Goal: Find specific page/section: Find specific page/section

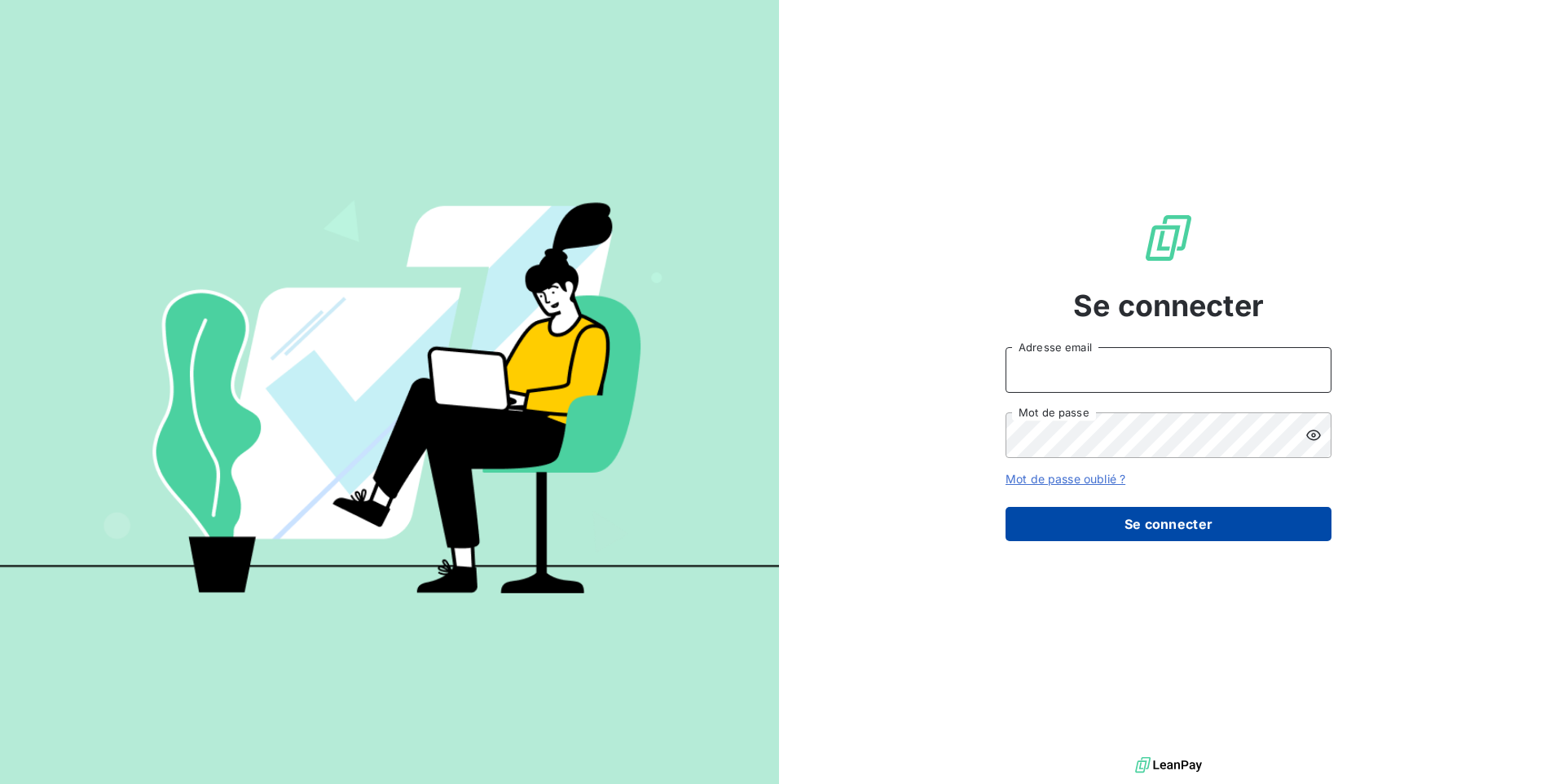
type input "[EMAIL_ADDRESS][DOMAIN_NAME]"
click at [1186, 525] on button "Se connecter" at bounding box center [1168, 524] width 326 height 34
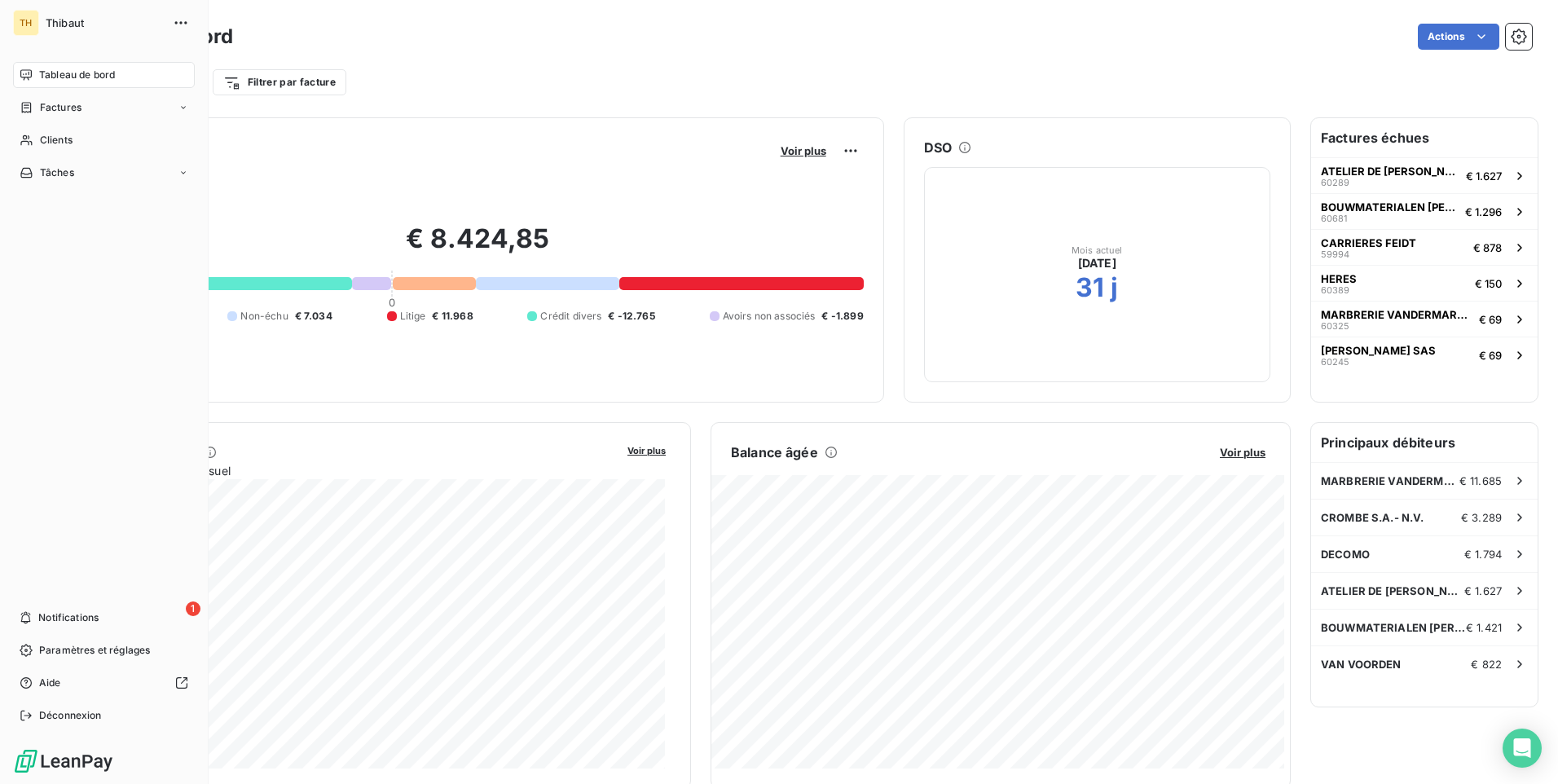
click at [71, 82] on div "Tableau de bord" at bounding box center [104, 75] width 182 height 26
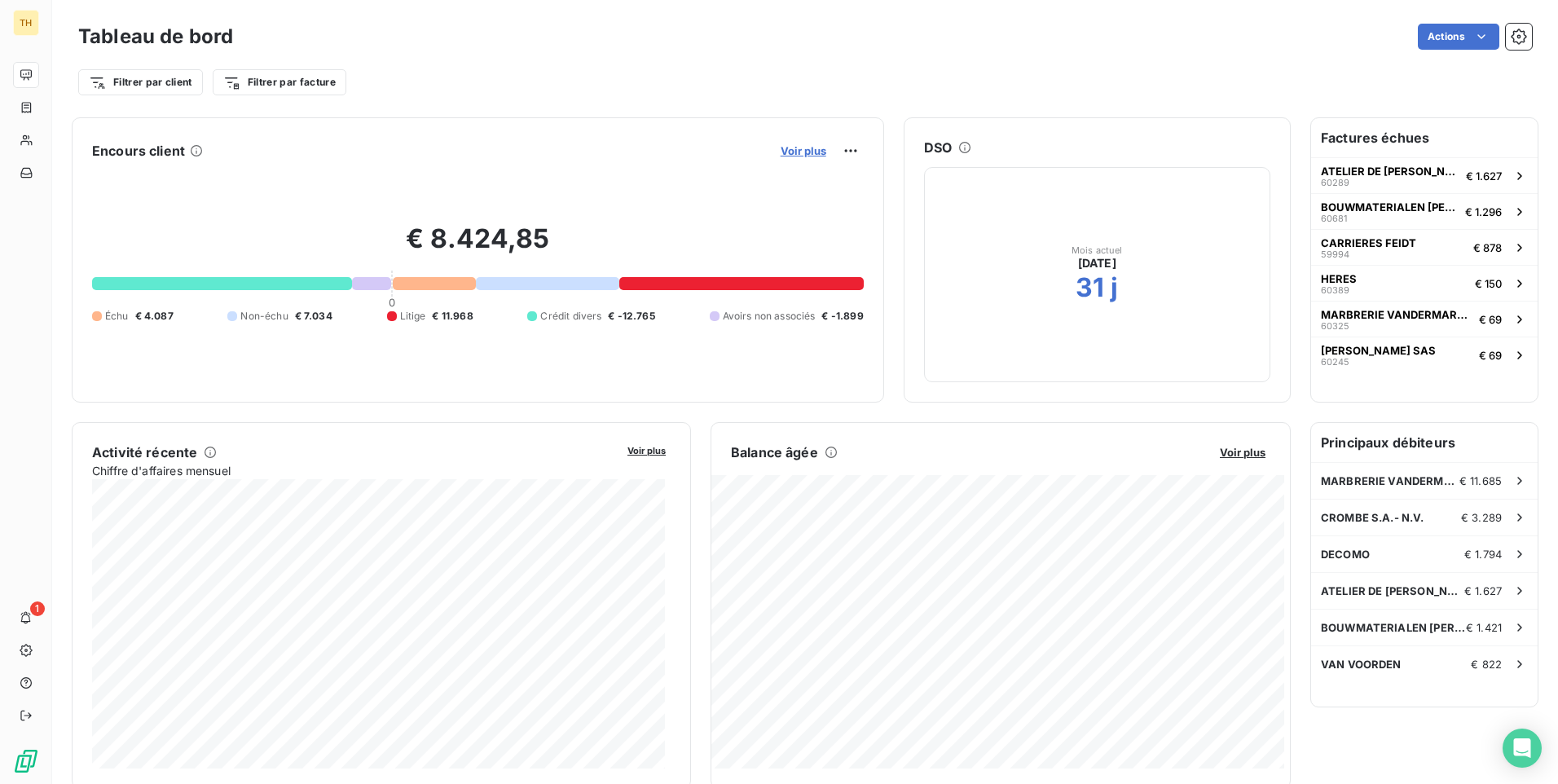
click at [796, 144] on span "Voir plus" at bounding box center [803, 150] width 45 height 13
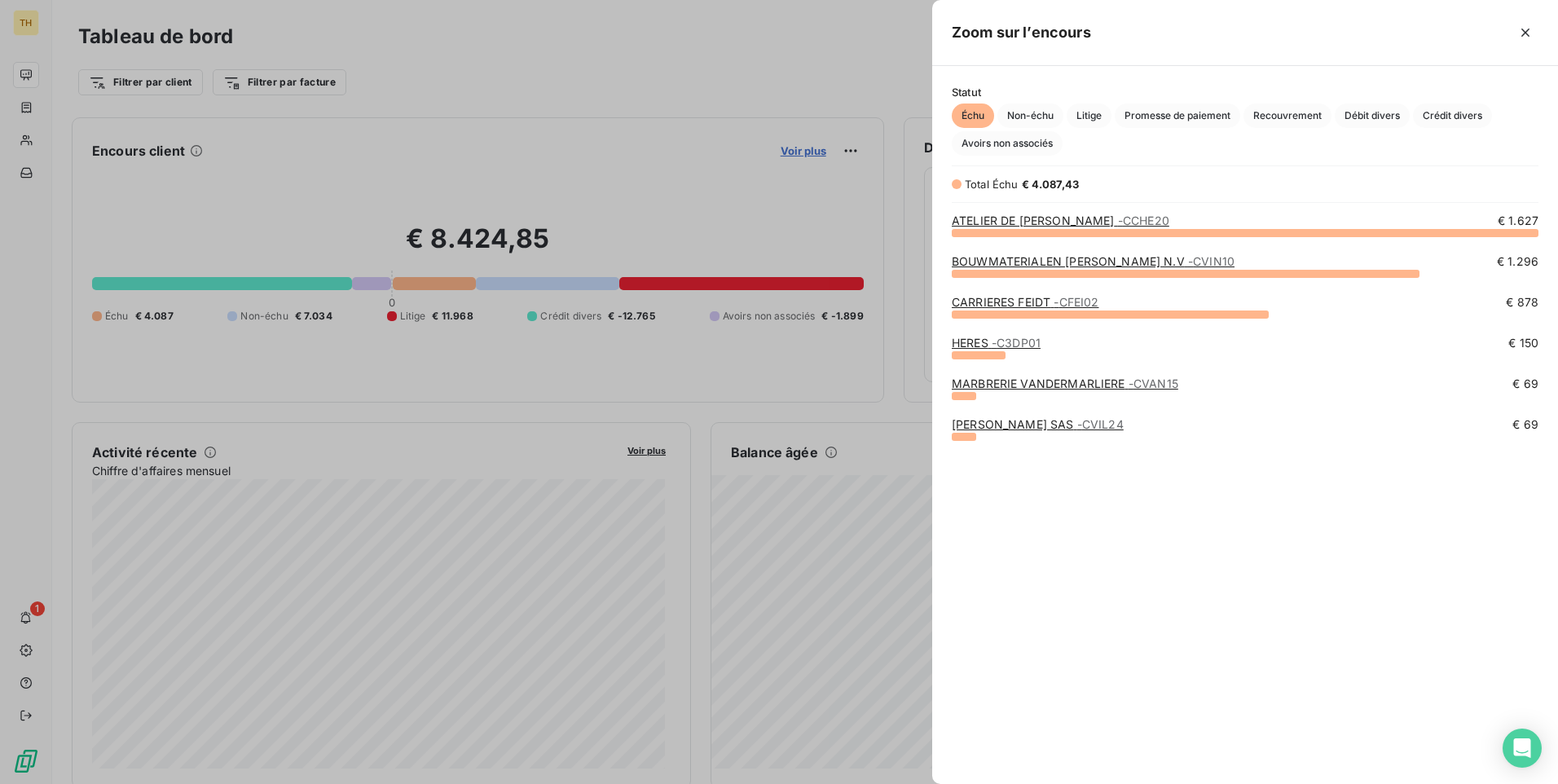
scroll to position [539, 614]
click at [1040, 108] on span "Non-échu" at bounding box center [1030, 116] width 66 height 25
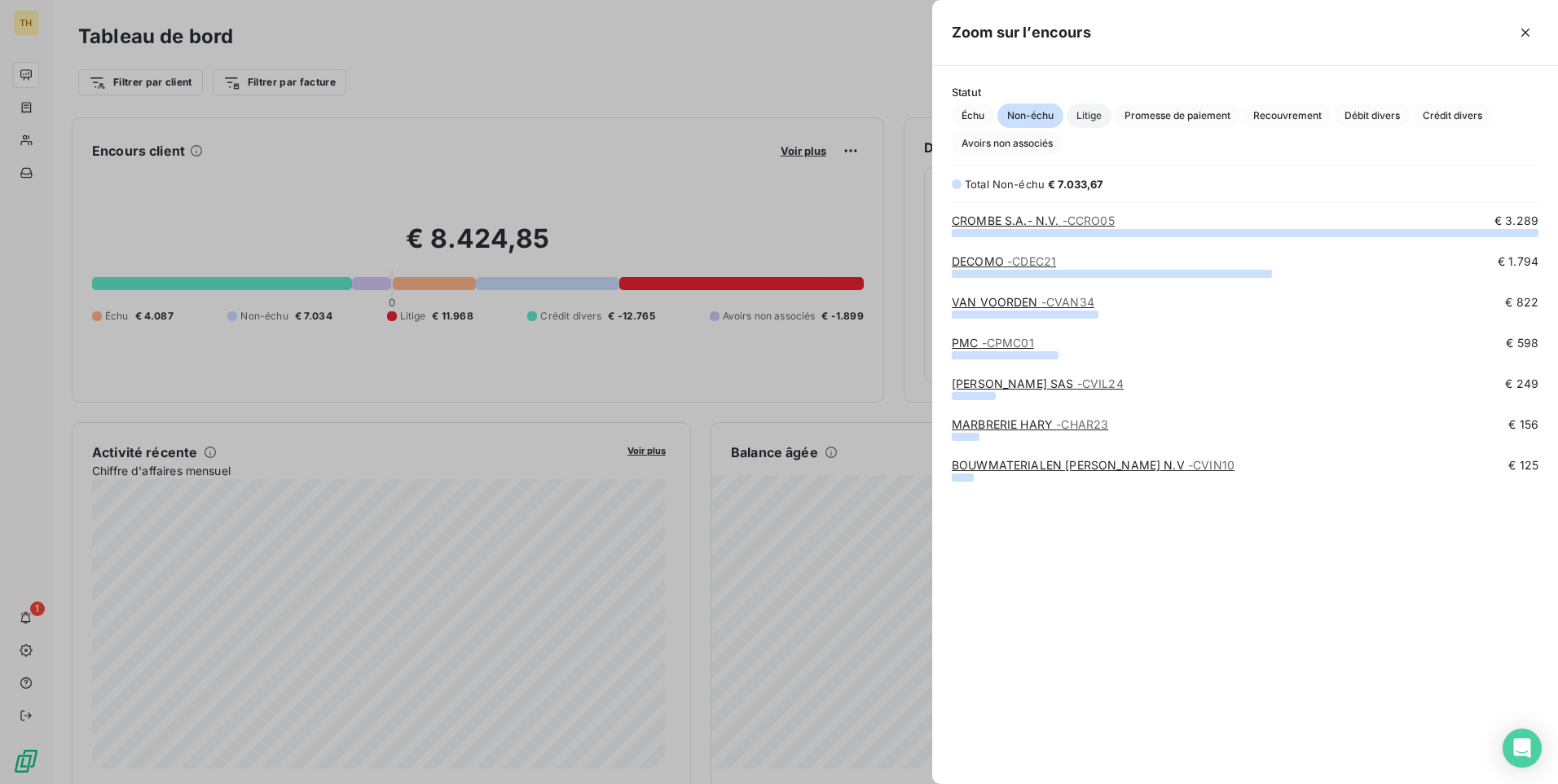
click at [1091, 109] on span "Litige" at bounding box center [1089, 116] width 45 height 25
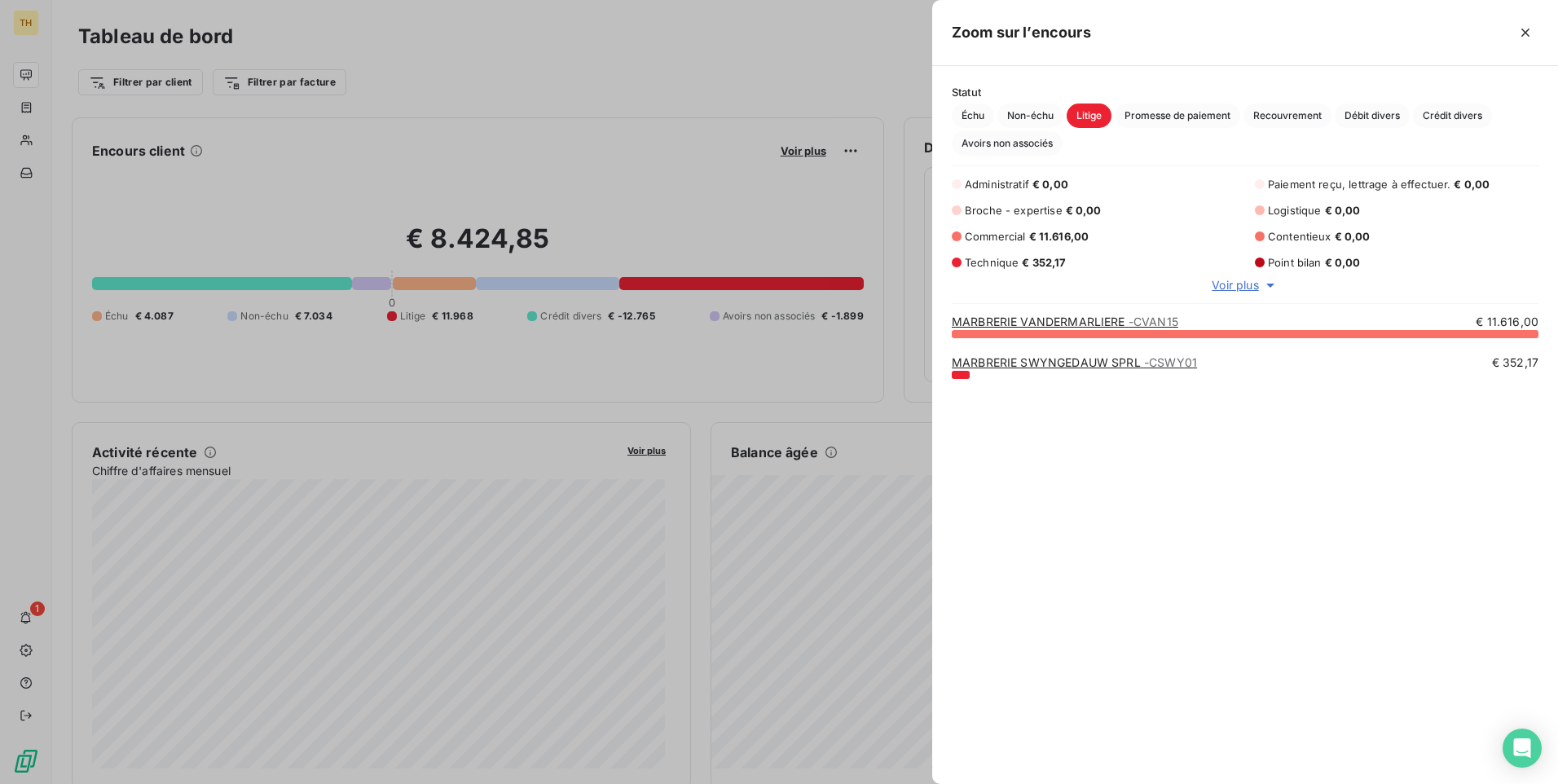
scroll to position [439, 614]
click at [1055, 362] on link "MARBRERIE SWYNGEDAUW SPRL - CSWY01" at bounding box center [1075, 362] width 245 height 14
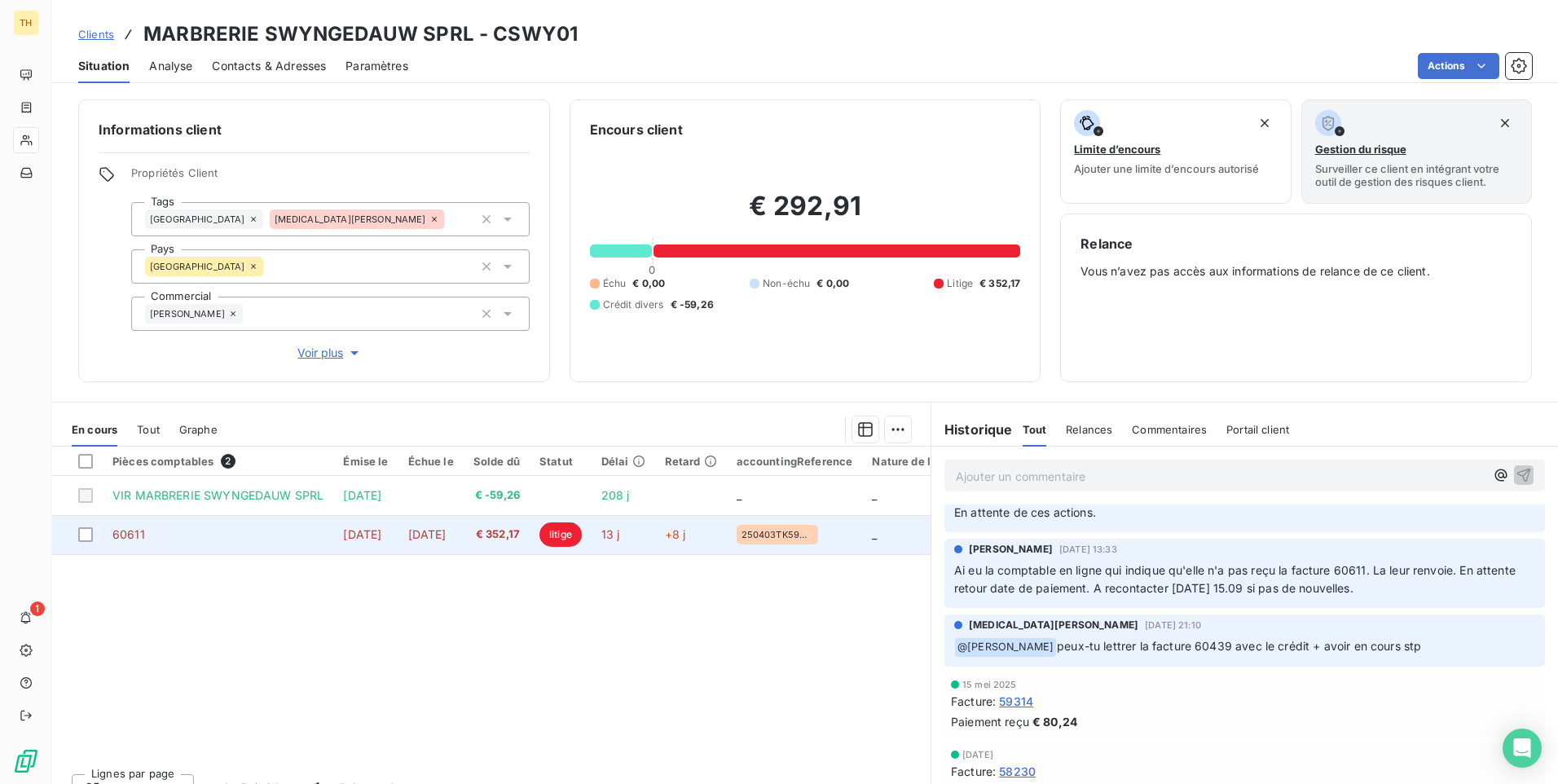
scroll to position [326, 0]
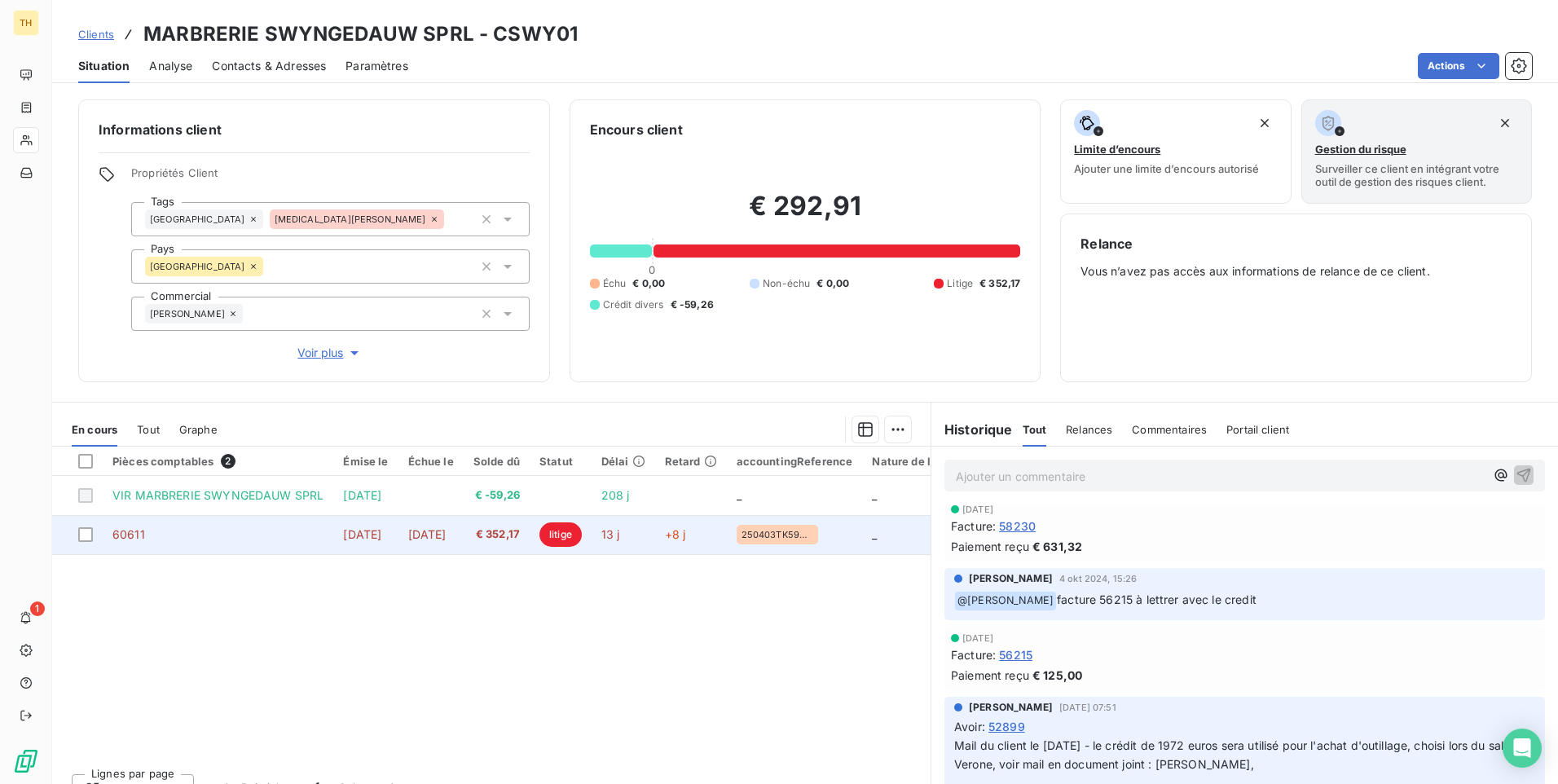
click at [131, 530] on span "60611" at bounding box center [129, 534] width 33 height 14
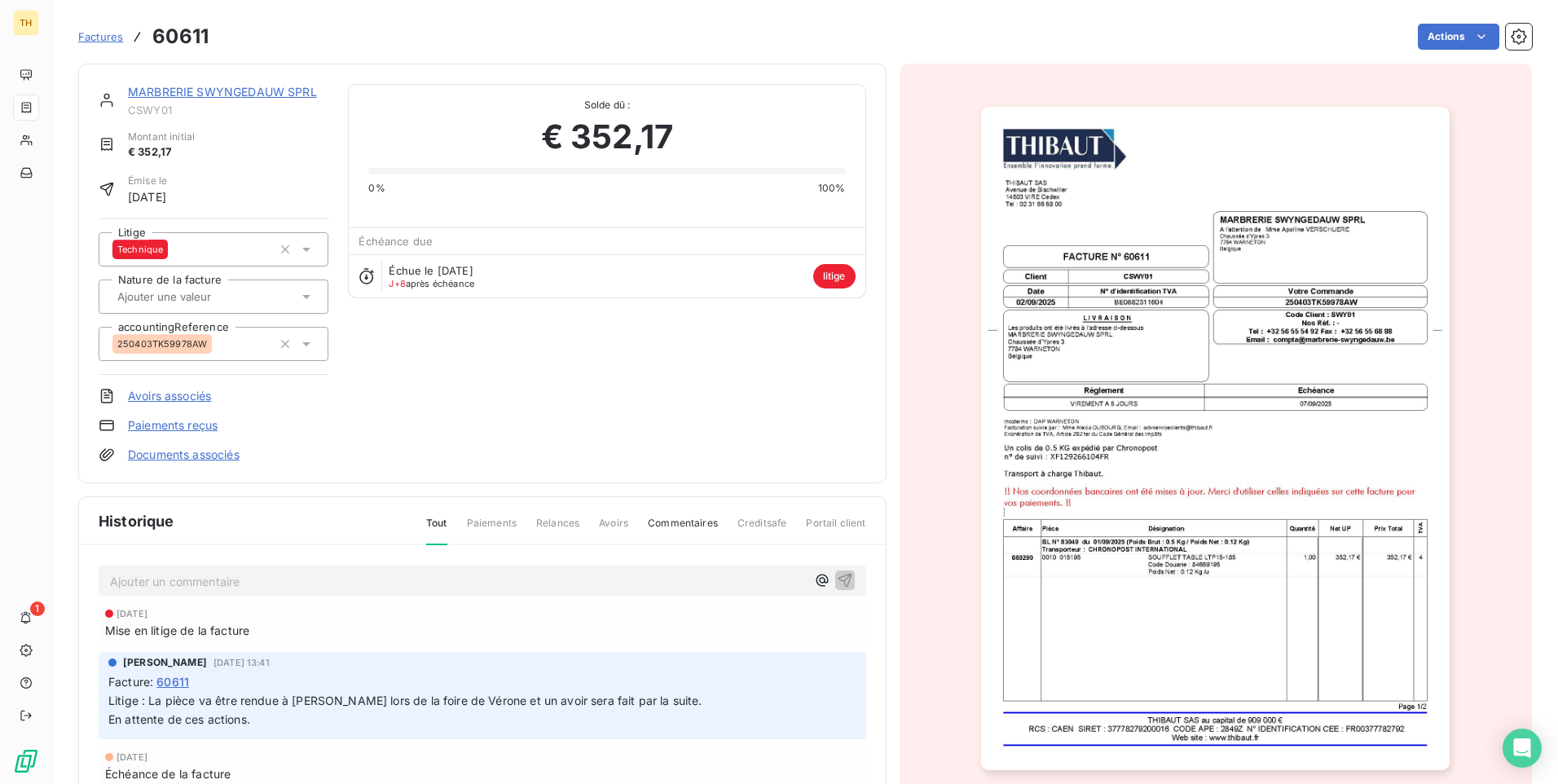
click at [1211, 544] on img "button" at bounding box center [1215, 439] width 469 height 663
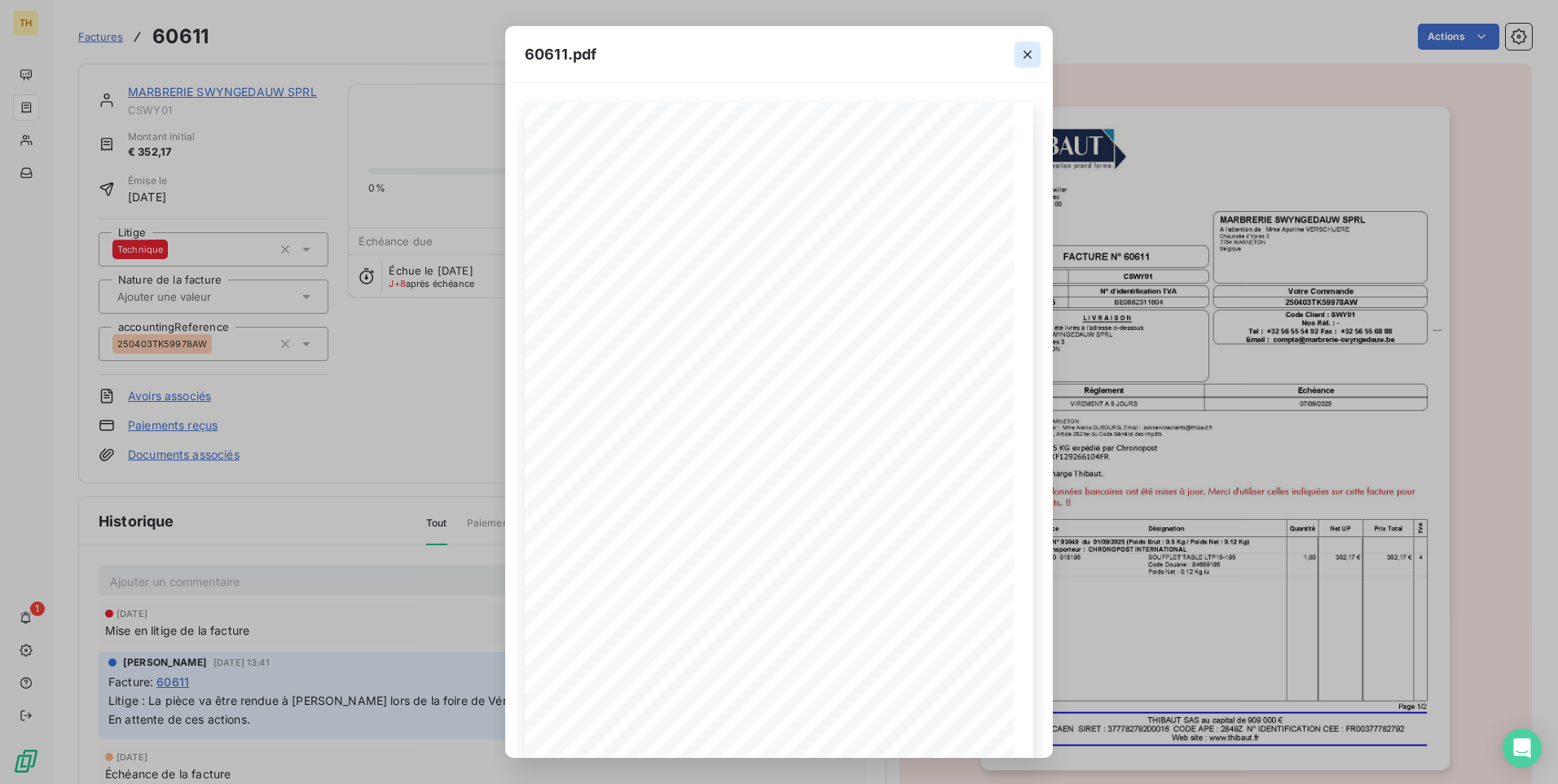
click at [1026, 54] on icon "button" at bounding box center [1027, 54] width 16 height 16
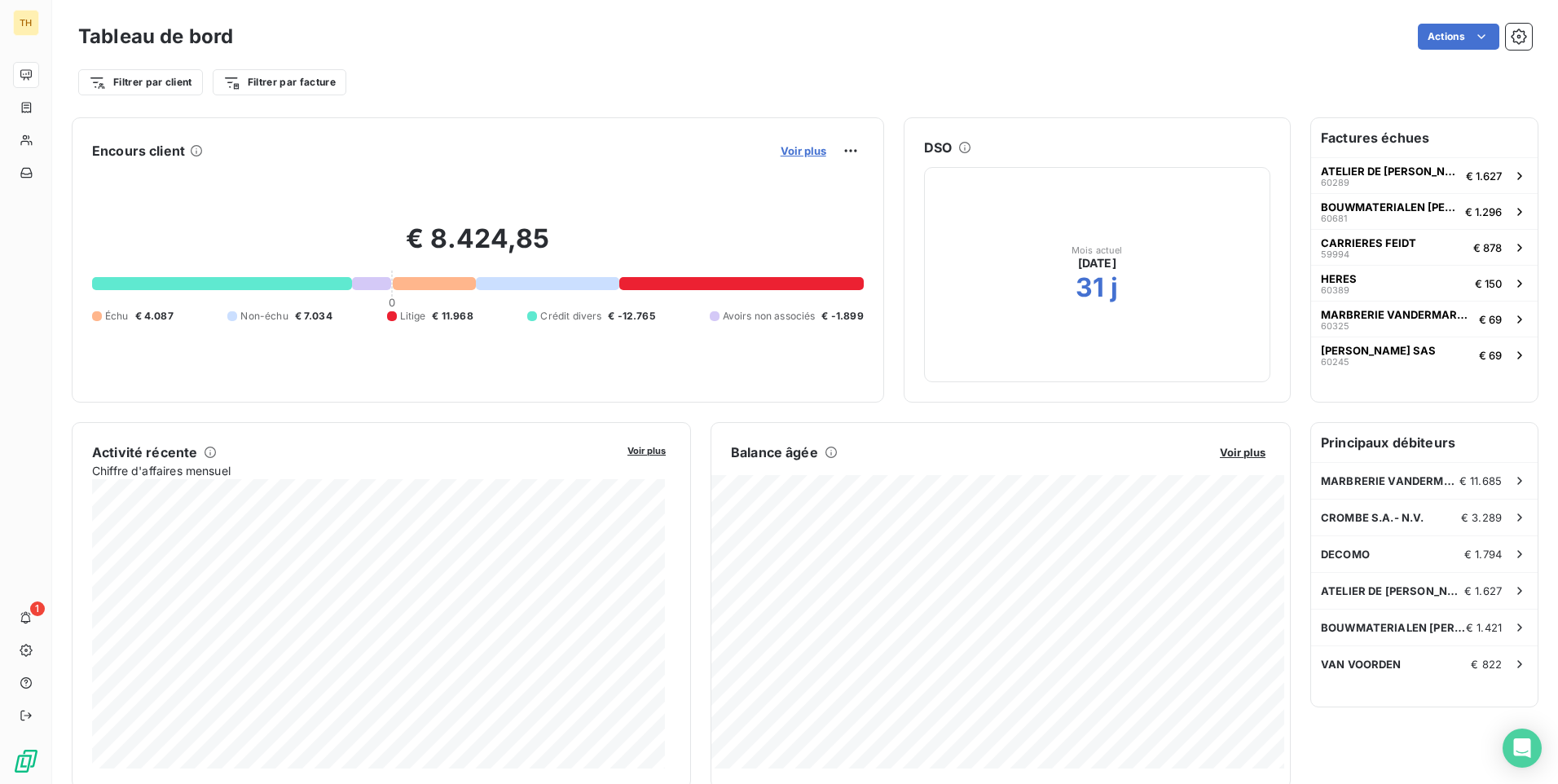
click at [787, 152] on span "Voir plus" at bounding box center [803, 150] width 45 height 13
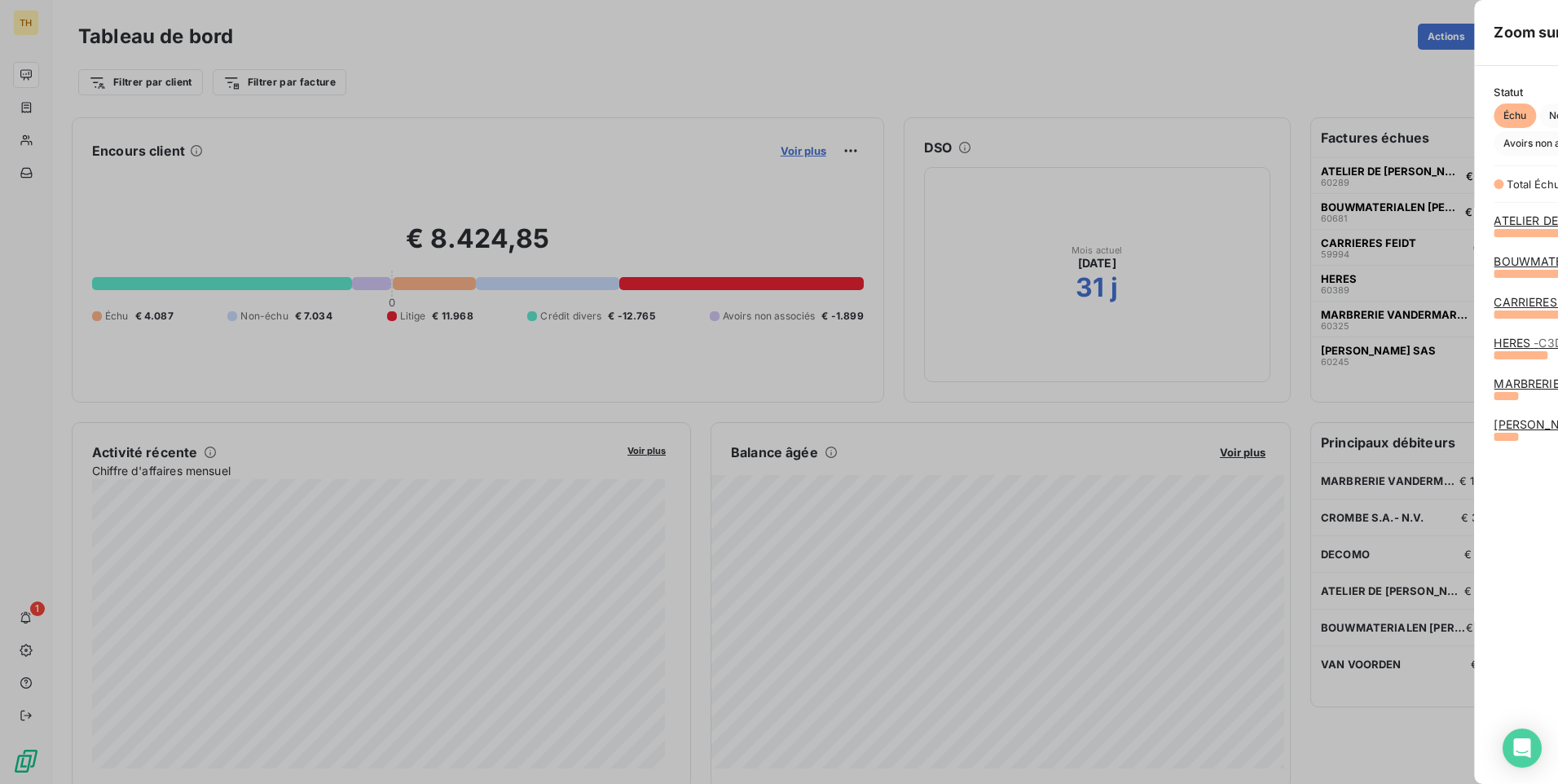
scroll to position [771, 614]
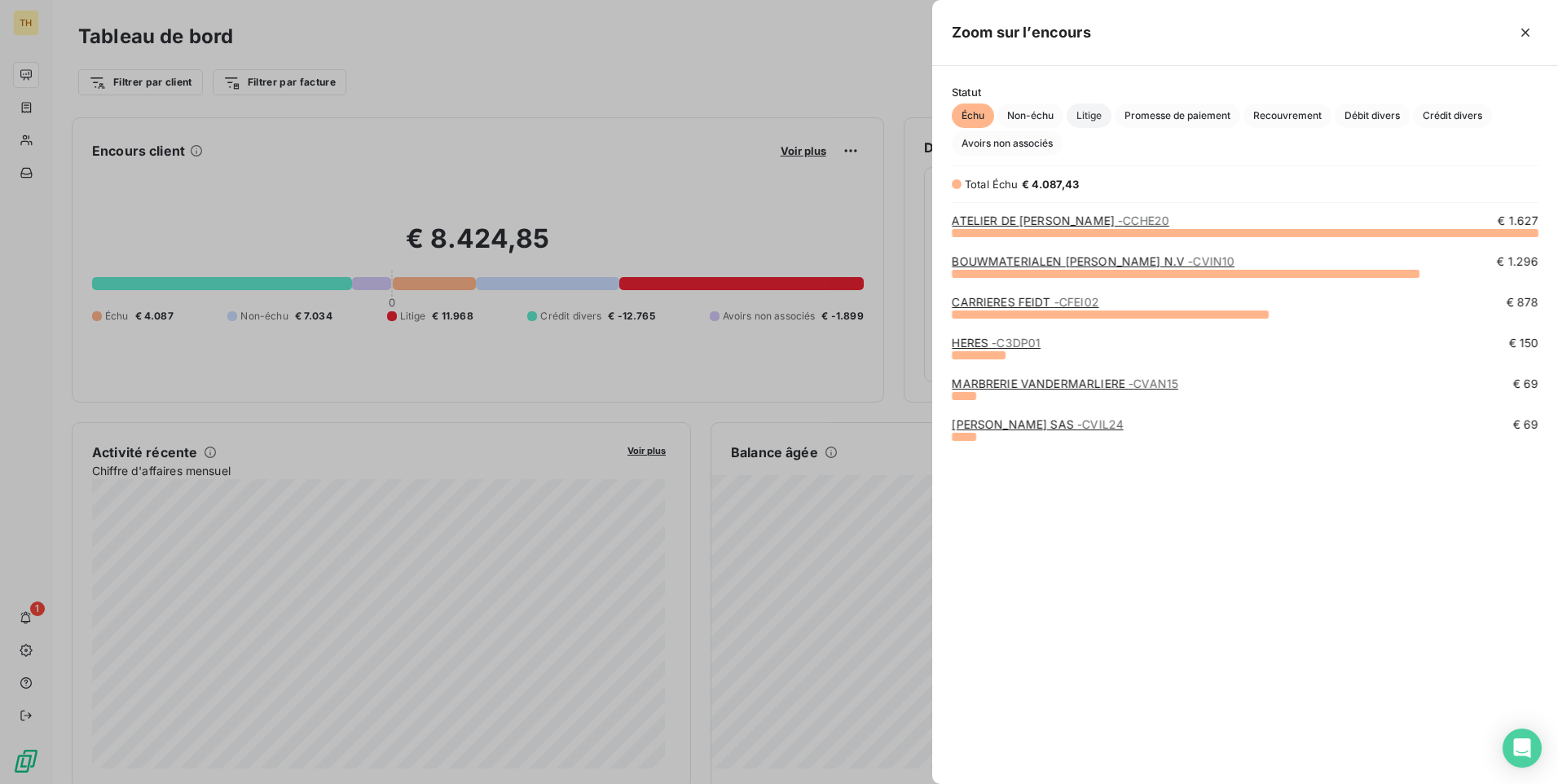
click at [1087, 111] on span "Litige" at bounding box center [1089, 116] width 45 height 25
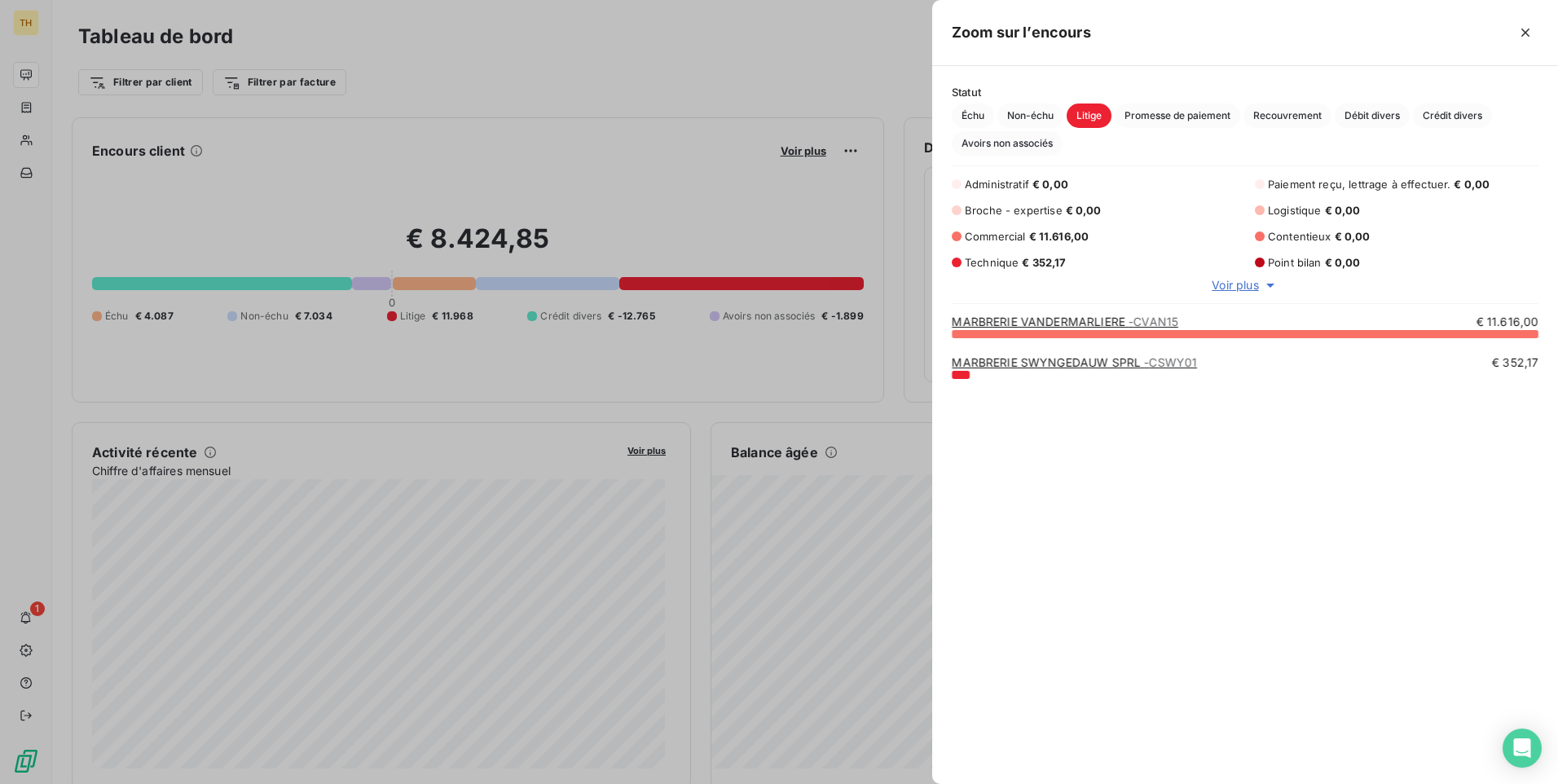
scroll to position [13, 13]
click at [1069, 321] on link "MARBRERIE VANDERMARLIERE - CVAN15" at bounding box center [1065, 321] width 226 height 14
